Goal: Communication & Community: Share content

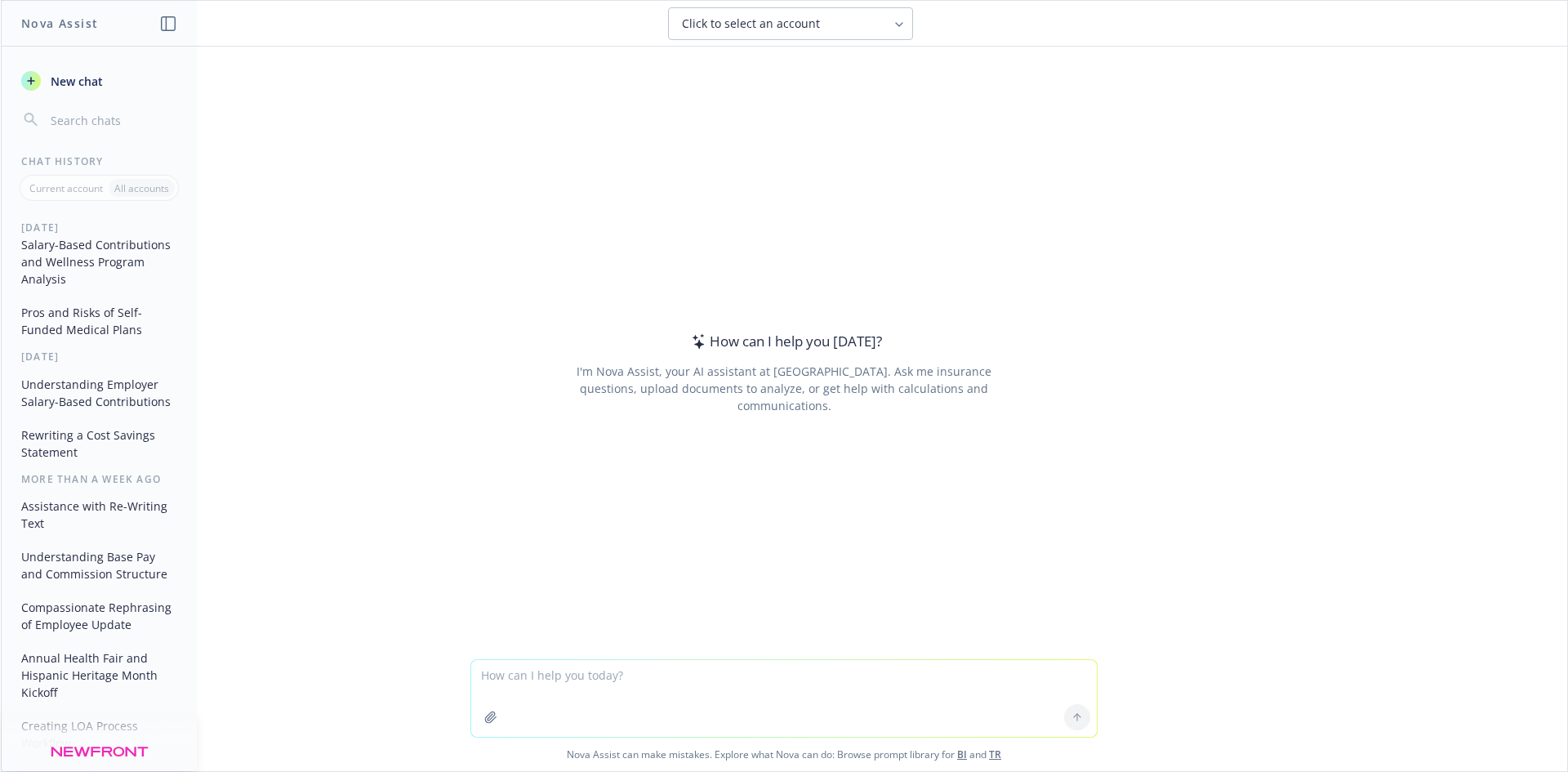
scroll to position [331, 0]
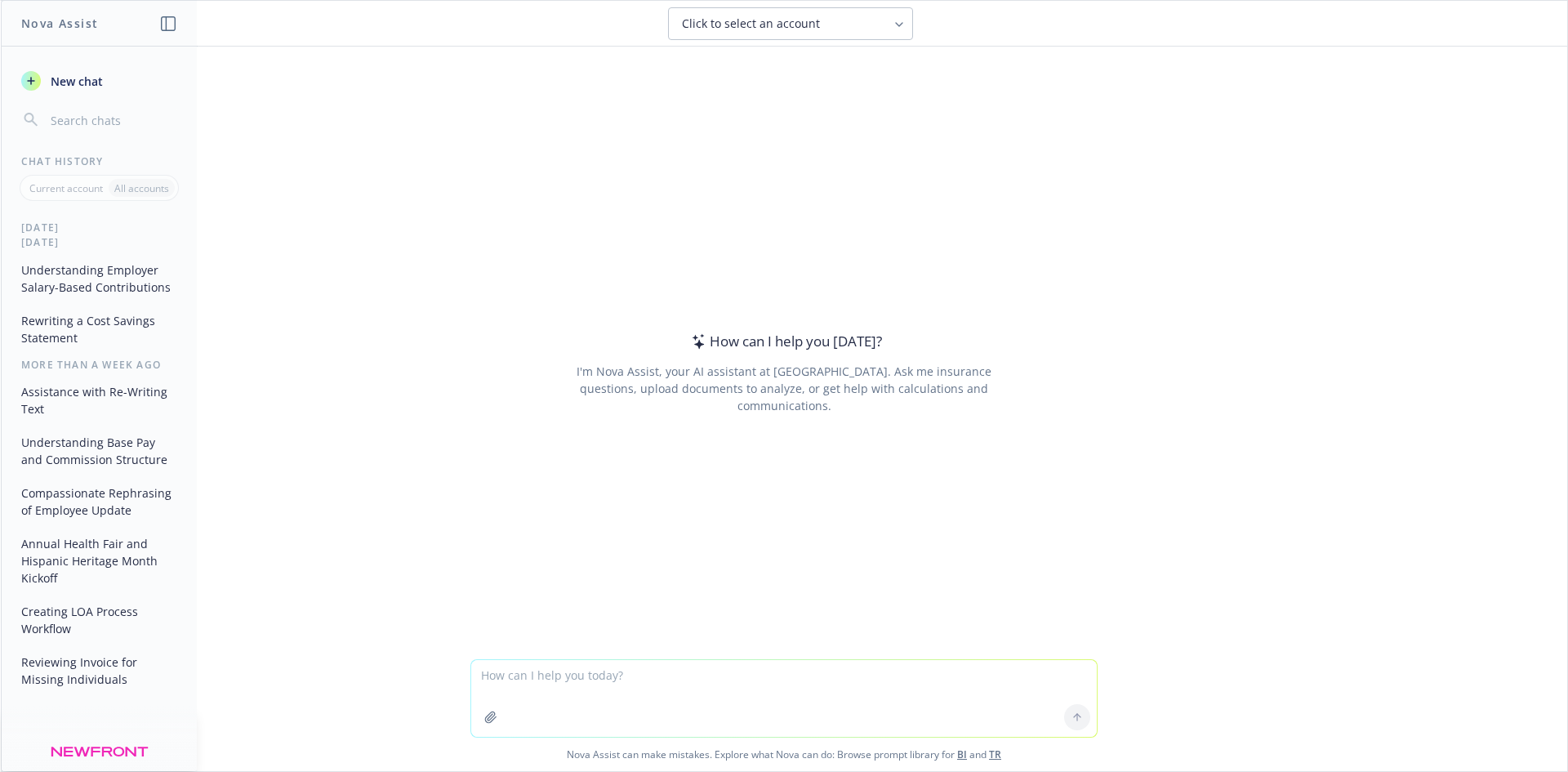
click at [606, 679] on textarea at bounding box center [784, 698] width 625 height 77
click at [570, 677] on textarea at bounding box center [784, 698] width 625 height 77
click at [561, 677] on textarea at bounding box center [784, 698] width 625 height 77
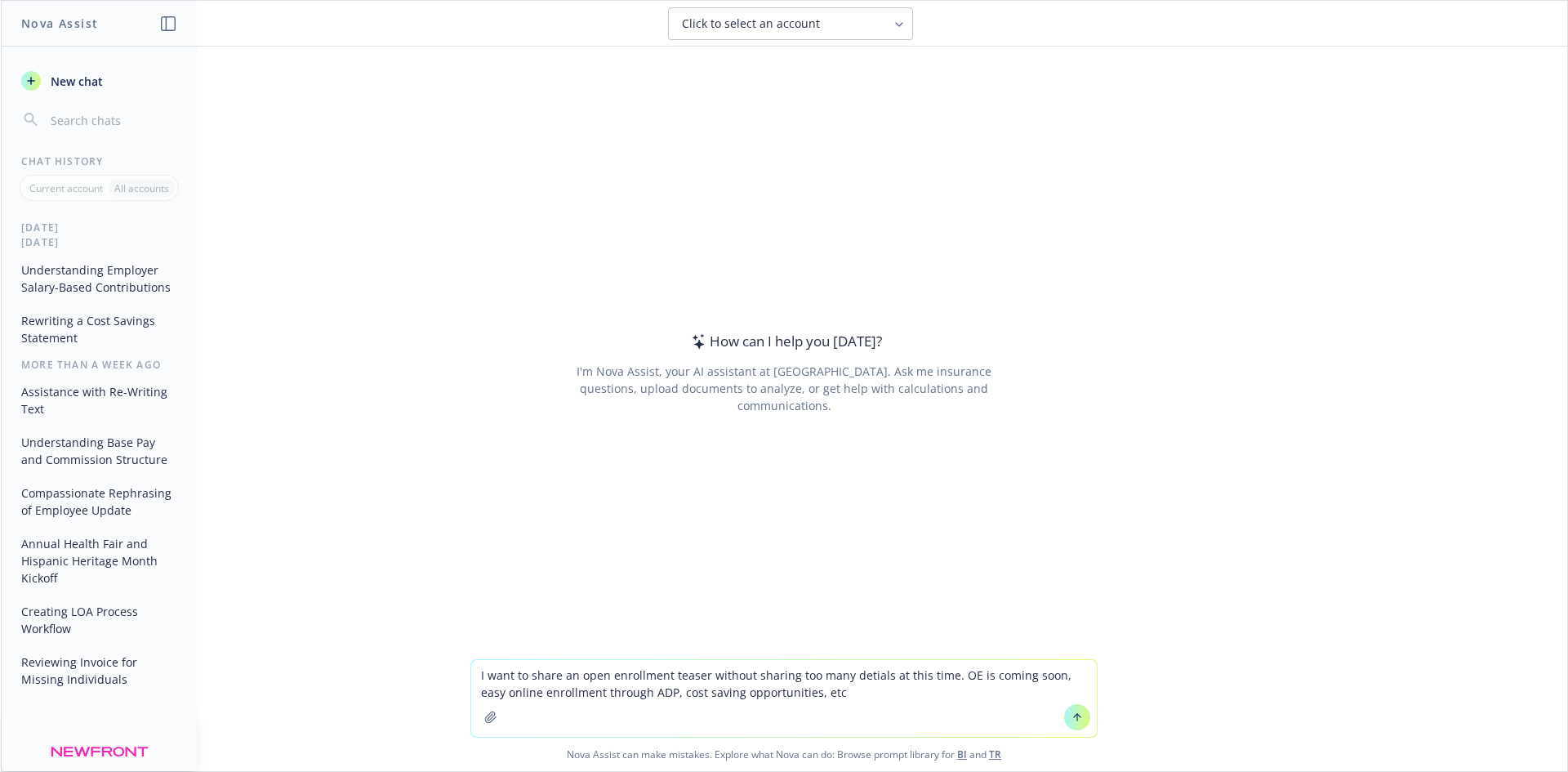
type textarea "I want to share an open enrollment teaser without sharing too many detials at t…"
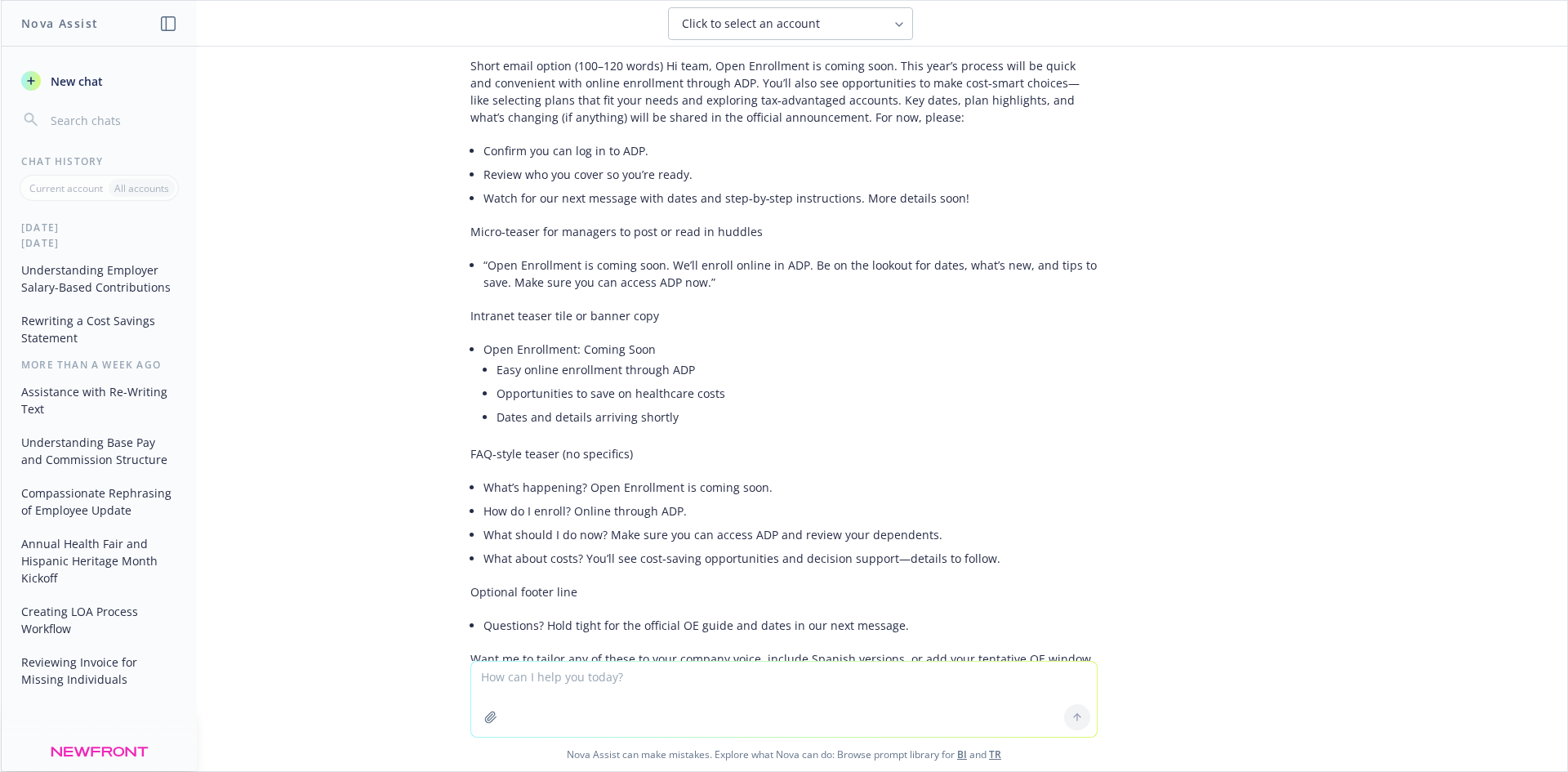
scroll to position [393, 0]
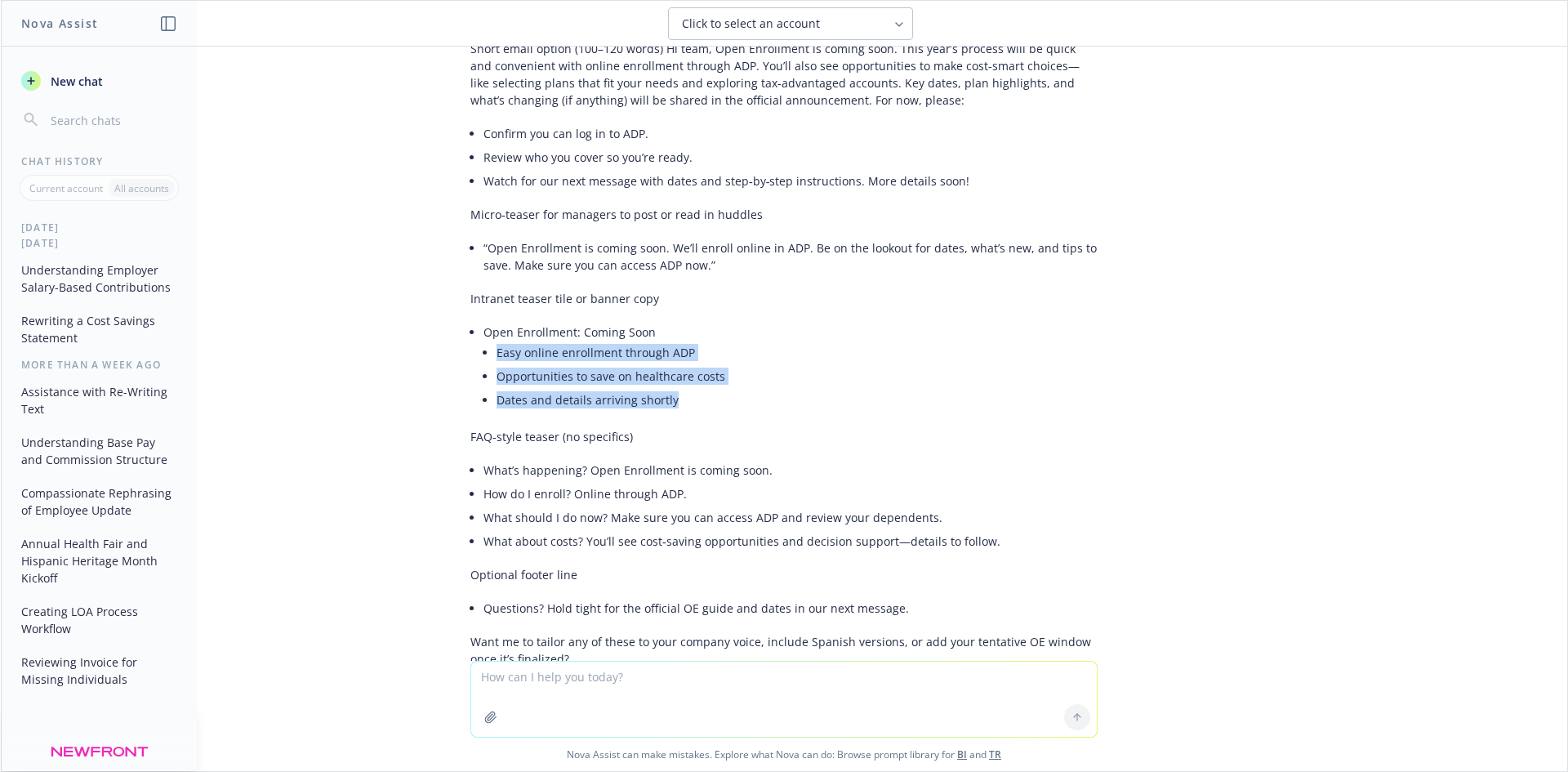
drag, startPoint x: 670, startPoint y: 396, endPoint x: 480, endPoint y: 355, distance: 194.4
click at [484, 355] on li "Open Enrollment: Coming Soon Easy online enrollment through ADP Opportunities t…" at bounding box center [791, 367] width 615 height 95
copy ul "Easy online enrollment through ADP Opportunities to save on healthcare costs Da…"
